Goal: Task Accomplishment & Management: Use online tool/utility

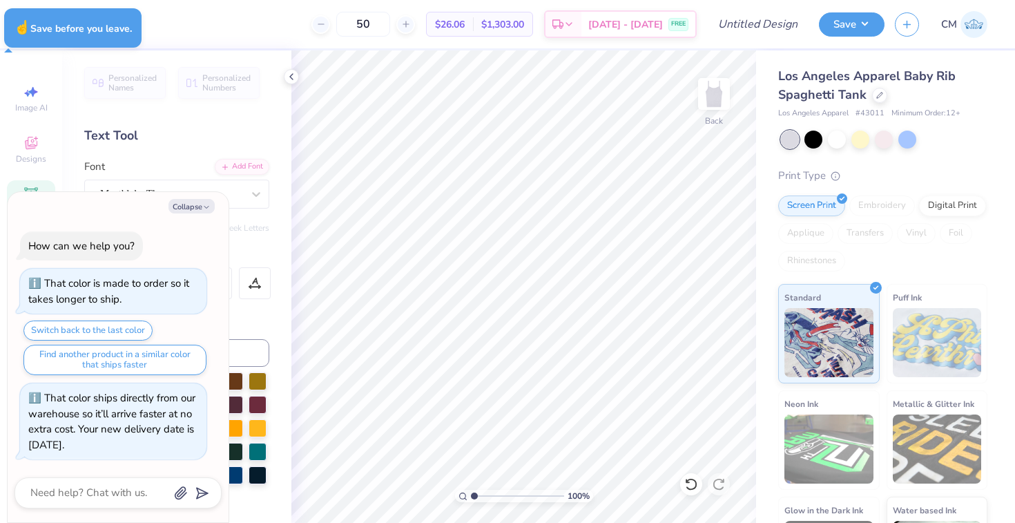
type textarea "x"
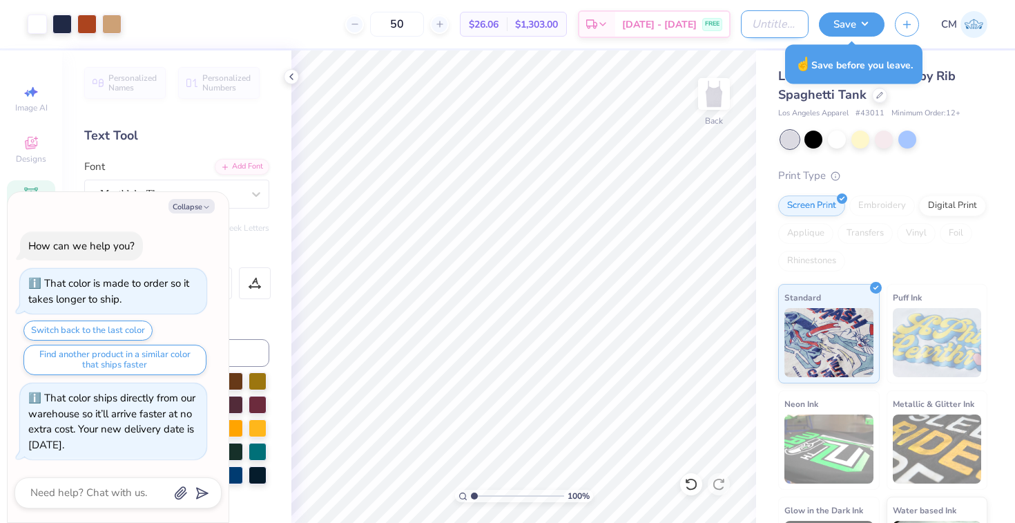
click at [779, 32] on input "Design Title" at bounding box center [775, 24] width 68 height 28
type input "b"
type textarea "x"
type input "be"
type textarea "x"
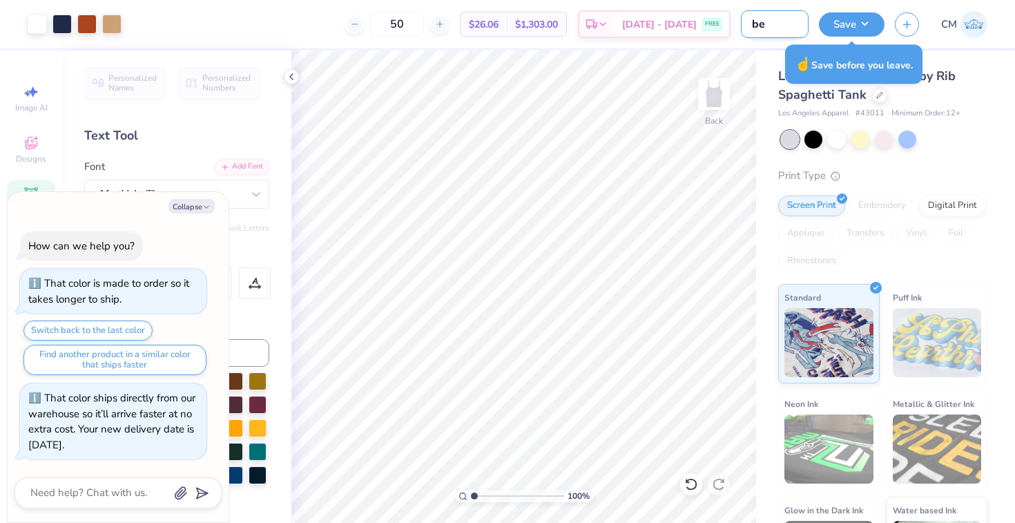
type input "bea"
type textarea "x"
type input "bear"
type textarea "x"
type input "bear"
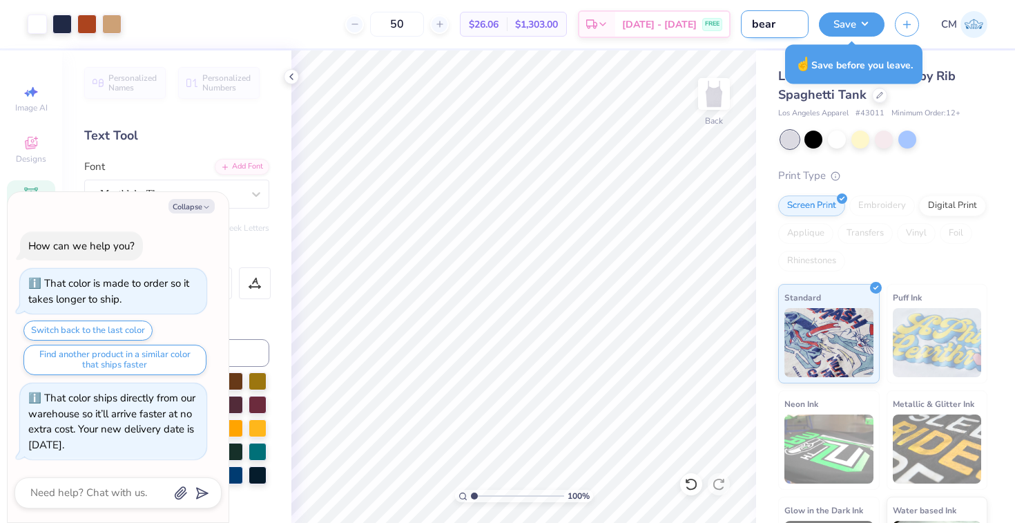
type textarea "x"
type input "bear t"
type textarea "x"
type input "bear ta"
type textarea "x"
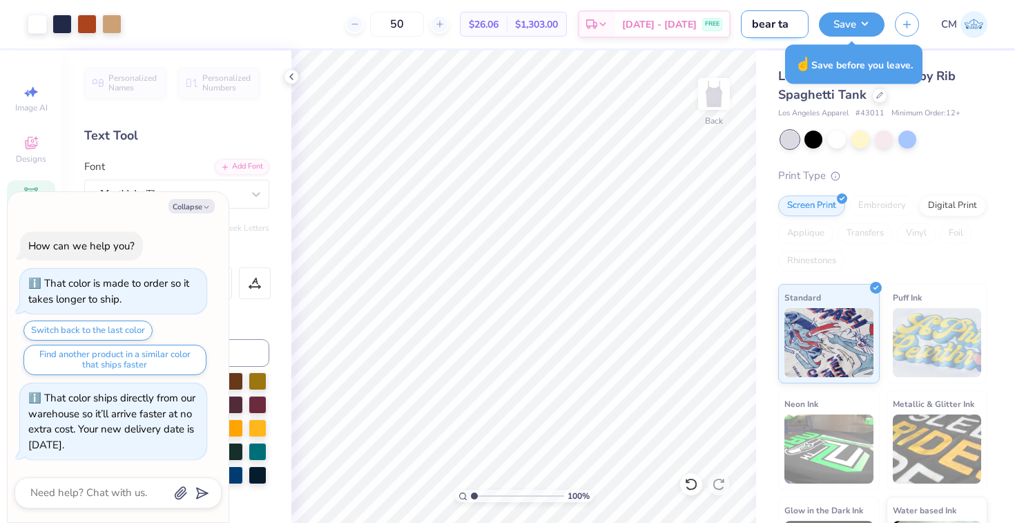
type input "bear tan"
type textarea "x"
type input "bear tank"
type textarea "x"
type input "bear tank"
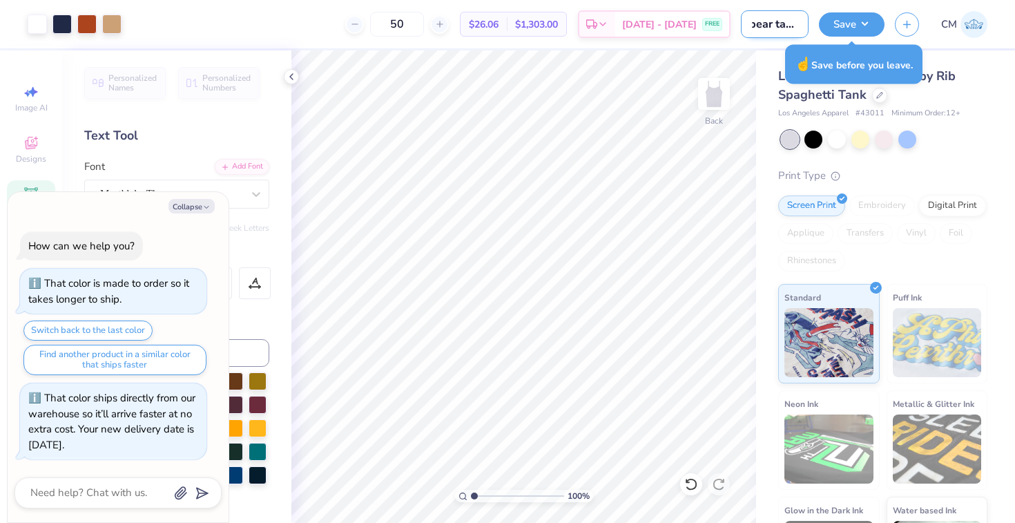
type textarea "x"
type input "bear tank a"
type textarea "x"
type input "bear tank ax"
type textarea "x"
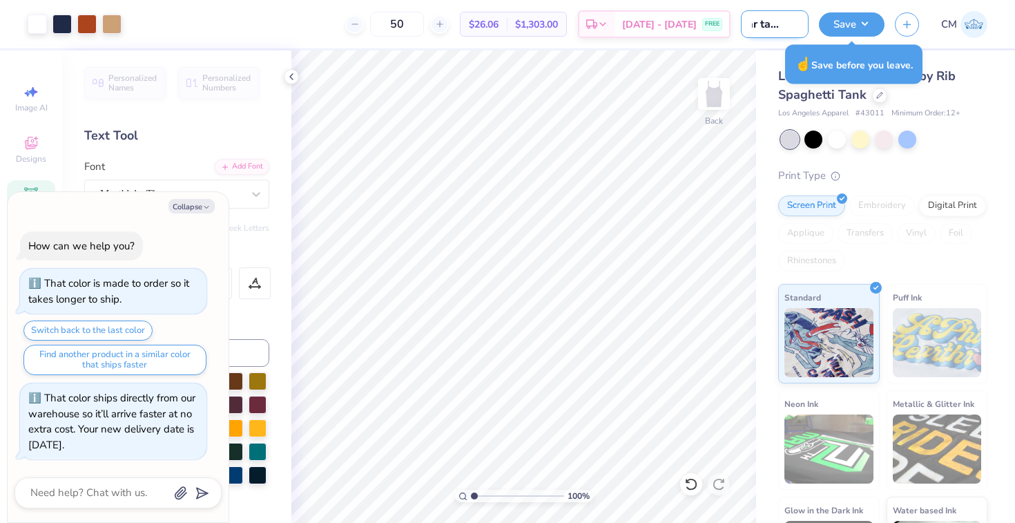
type input "bear tank axd"
type textarea "x"
type input "bear tank axd"
click at [848, 19] on button "Save" at bounding box center [852, 22] width 66 height 24
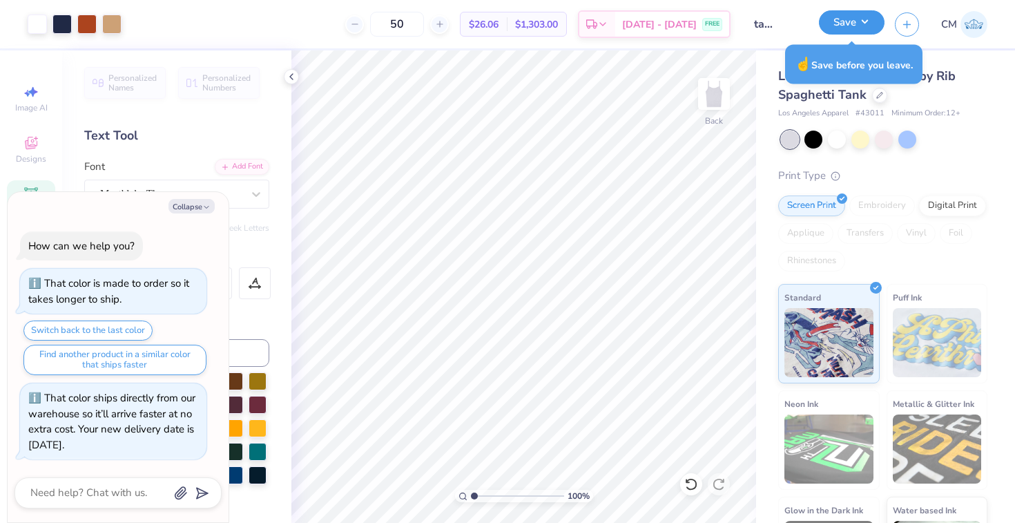
scroll to position [0, 0]
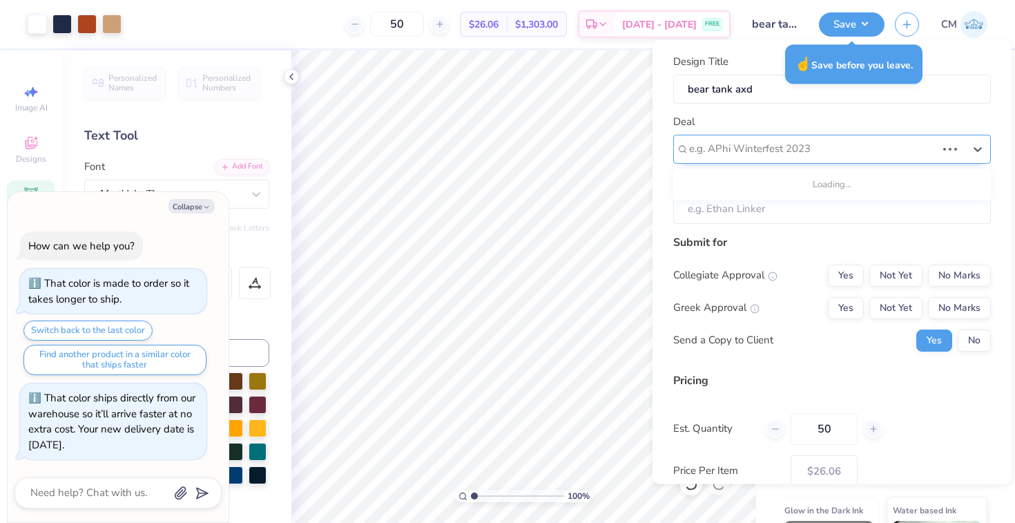
click at [742, 143] on div at bounding box center [812, 148] width 247 height 19
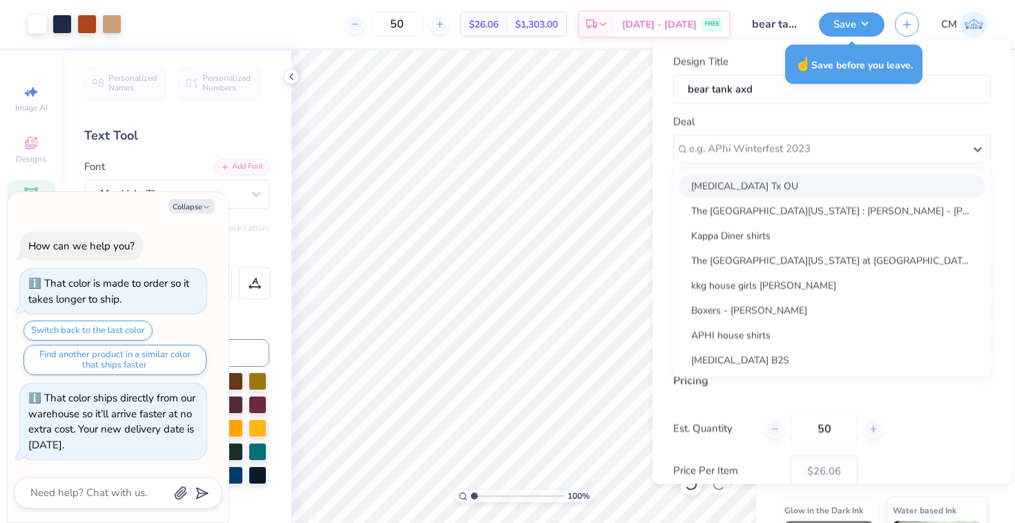
click at [736, 184] on div "[MEDICAL_DATA] Tx OU" at bounding box center [832, 185] width 307 height 23
type textarea "x"
type input "[PERSON_NAME]"
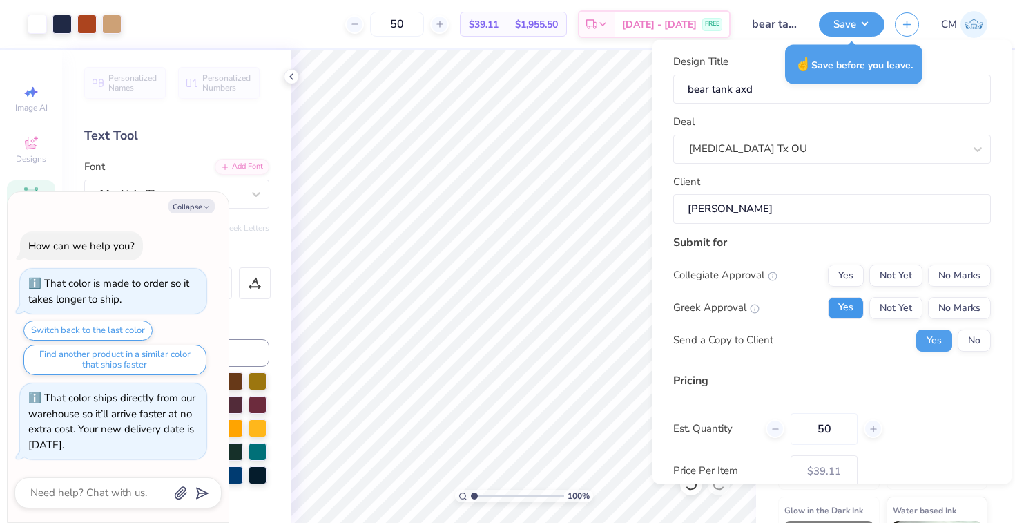
click at [851, 313] on button "Yes" at bounding box center [846, 307] width 36 height 22
drag, startPoint x: 940, startPoint y: 270, endPoint x: 934, endPoint y: 288, distance: 19.0
click at [940, 270] on button "No Marks" at bounding box center [959, 275] width 63 height 22
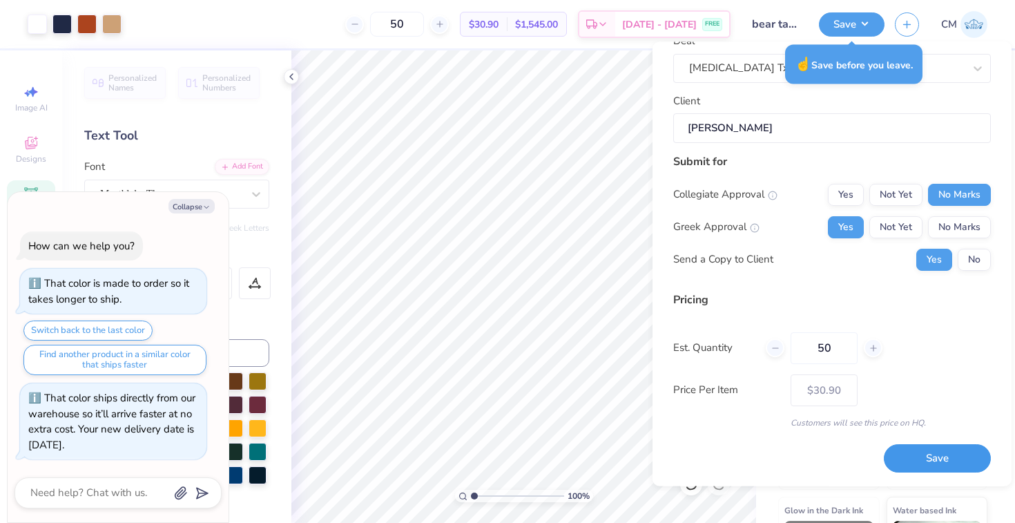
click at [925, 468] on button "Save" at bounding box center [937, 459] width 107 height 28
type input "$30.90"
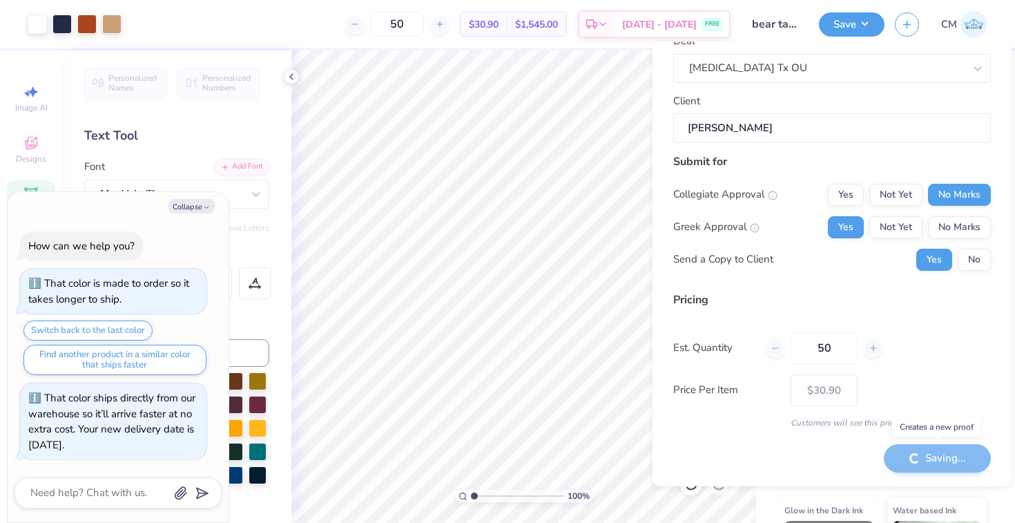
type textarea "x"
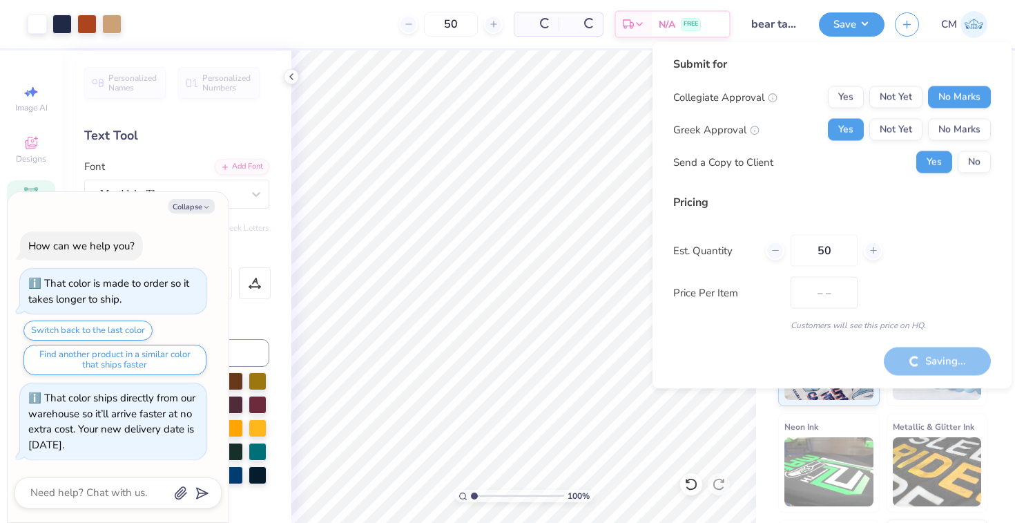
type input "$26.06"
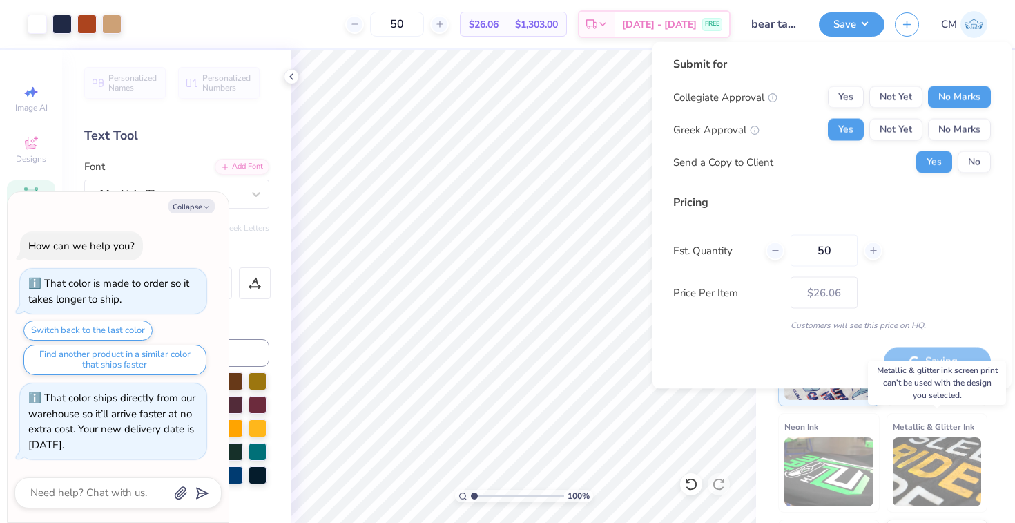
type textarea "x"
type input "$30.90"
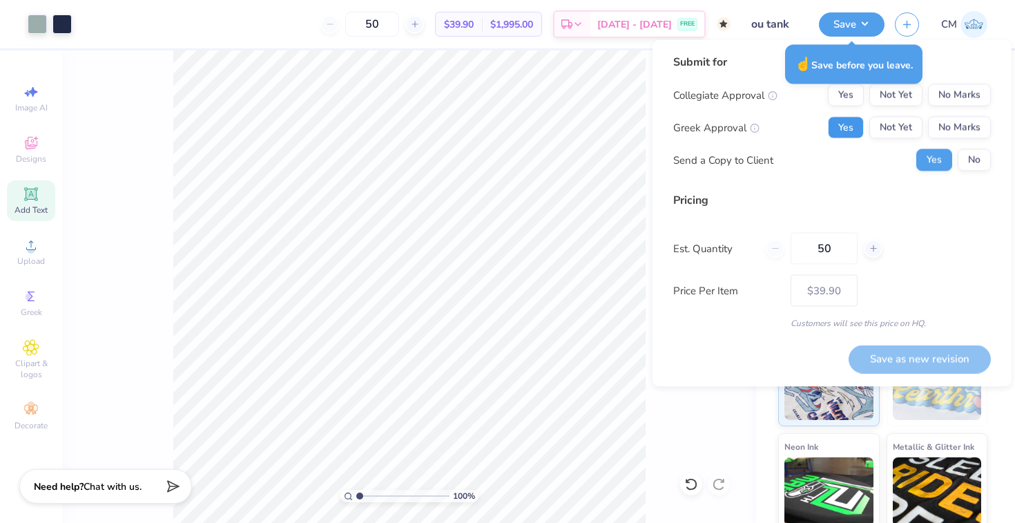
click at [851, 130] on button "Yes" at bounding box center [846, 128] width 36 height 22
click at [979, 99] on button "No Marks" at bounding box center [959, 95] width 63 height 22
click at [918, 354] on button "Save as new revision" at bounding box center [920, 359] width 142 height 28
type input "$39.90"
